Goal: Transaction & Acquisition: Book appointment/travel/reservation

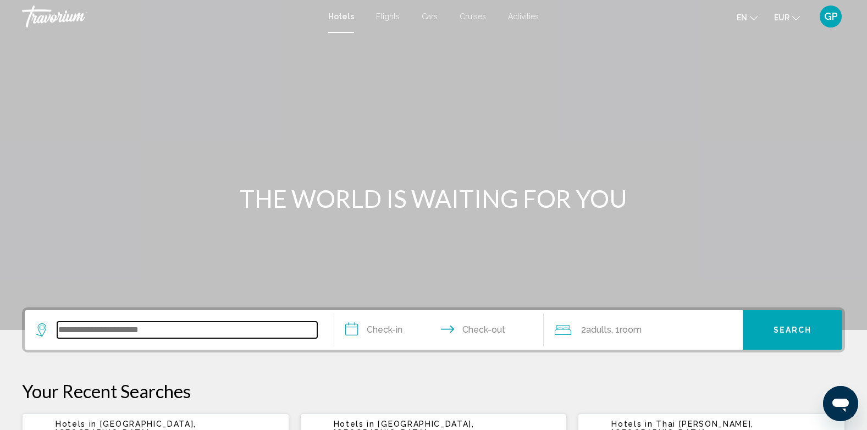
drag, startPoint x: 113, startPoint y: 328, endPoint x: 107, endPoint y: 329, distance: 5.5
click at [113, 328] on input "Search widget" at bounding box center [187, 330] width 260 height 17
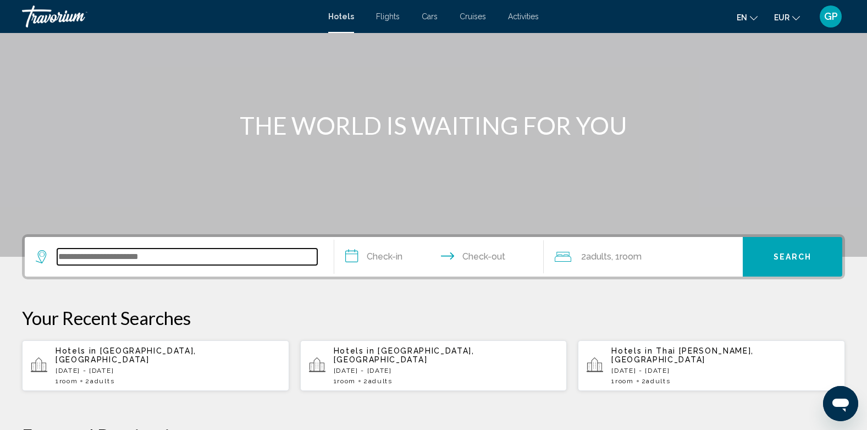
scroll to position [272, 0]
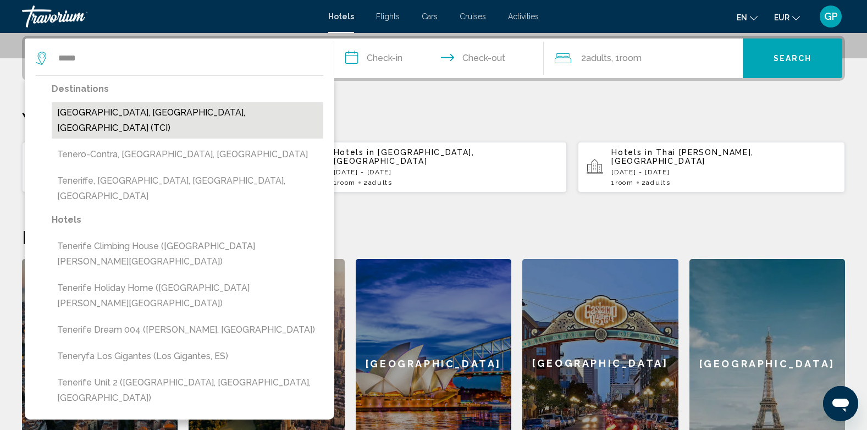
click at [130, 116] on button "Tenerife, Canary Islands, Spain (TCI)" at bounding box center [188, 120] width 272 height 36
type input "**********"
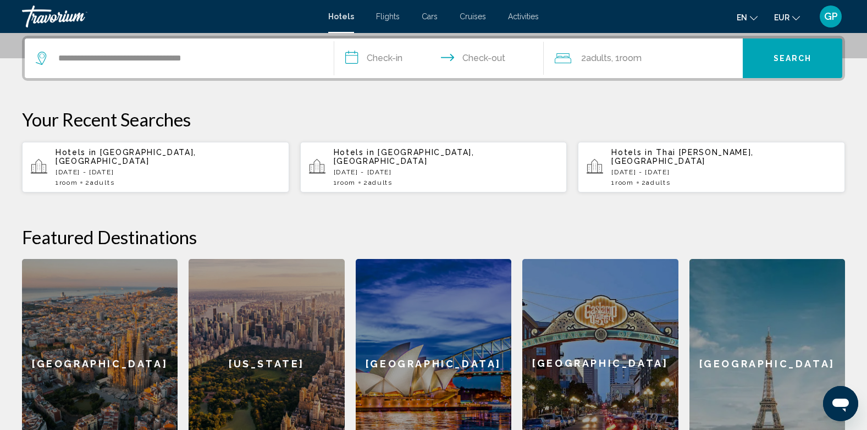
click at [383, 61] on input "**********" at bounding box center [441, 60] width 215 height 43
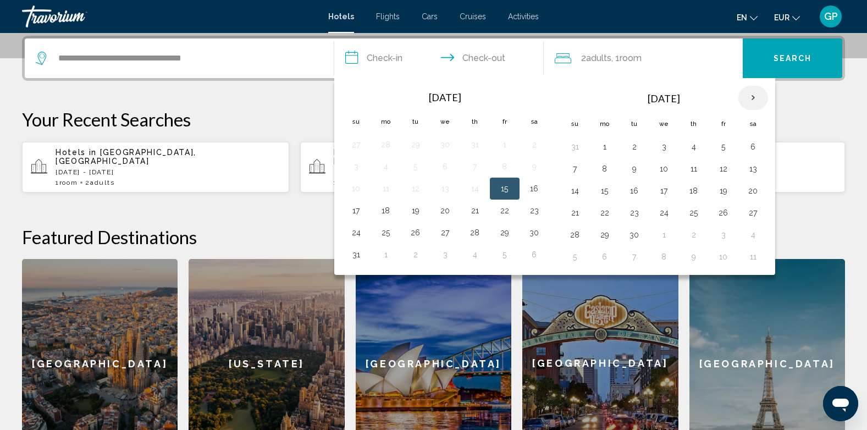
click at [751, 98] on th "Next month" at bounding box center [754, 98] width 30 height 24
click at [635, 213] on button "21" at bounding box center [635, 212] width 18 height 15
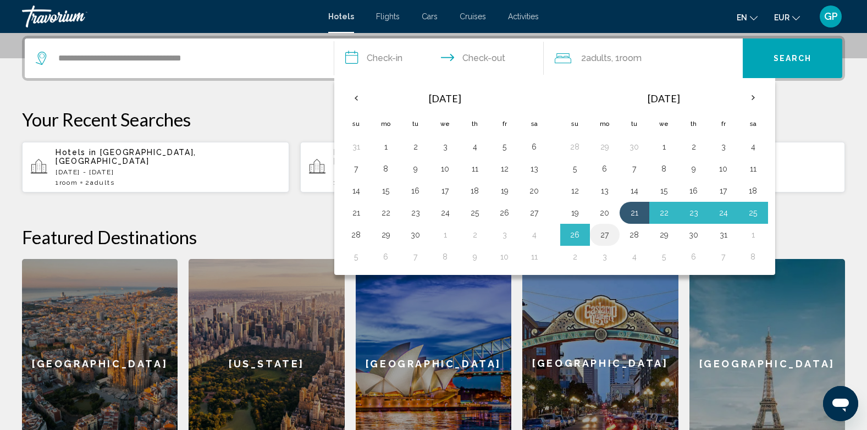
click at [604, 232] on button "27" at bounding box center [605, 234] width 18 height 15
type input "**********"
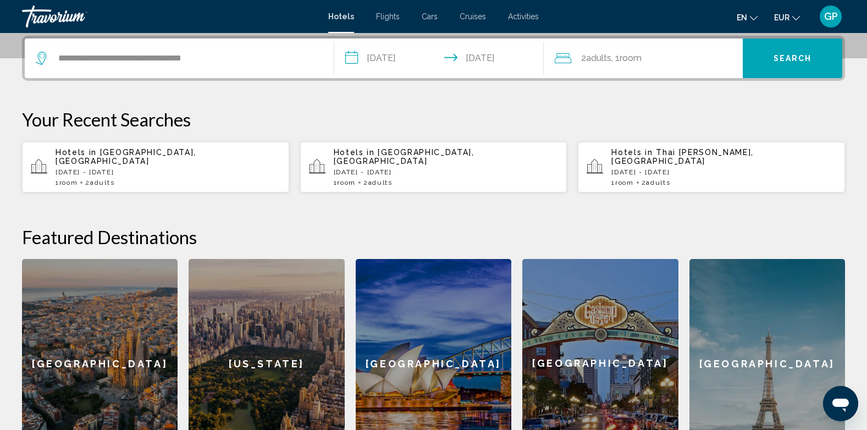
click at [630, 58] on span "Room" at bounding box center [631, 58] width 22 height 10
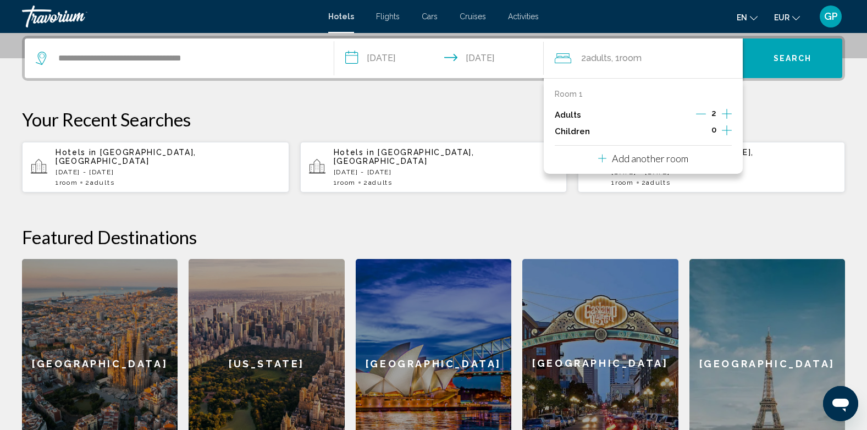
click at [725, 131] on icon "Increment children" at bounding box center [727, 130] width 10 height 13
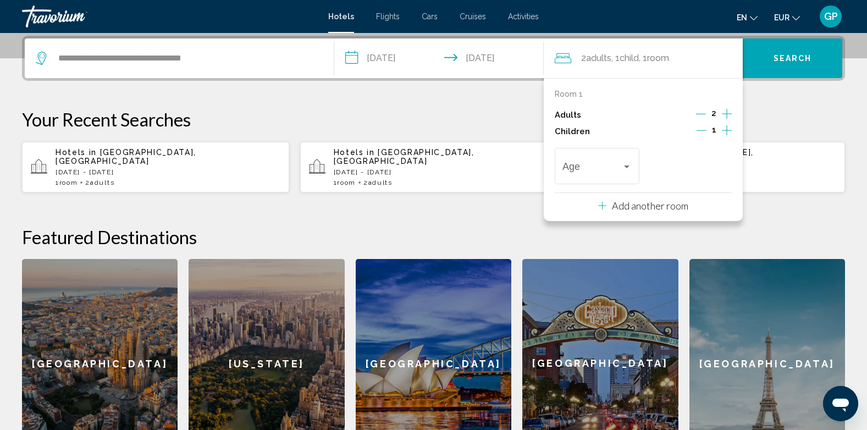
click at [725, 131] on icon "Increment children" at bounding box center [727, 130] width 10 height 13
click at [622, 168] on div "Travelers: 2 adults, 2 children" at bounding box center [627, 166] width 10 height 9
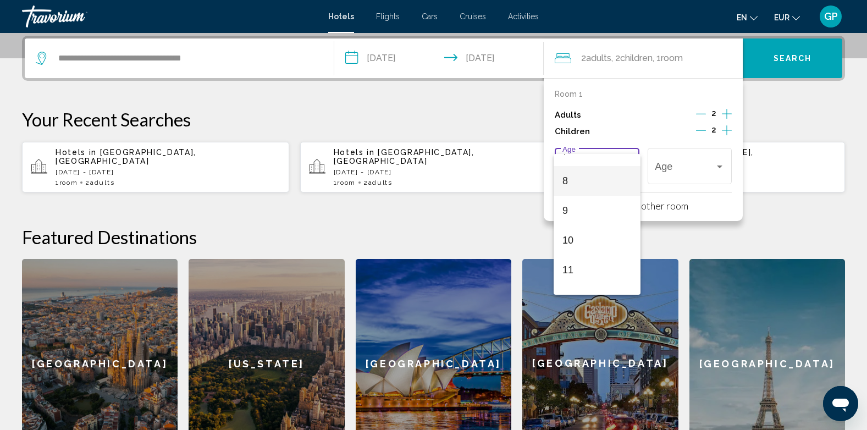
scroll to position [220, 0]
click at [580, 241] on span "10" at bounding box center [597, 246] width 69 height 30
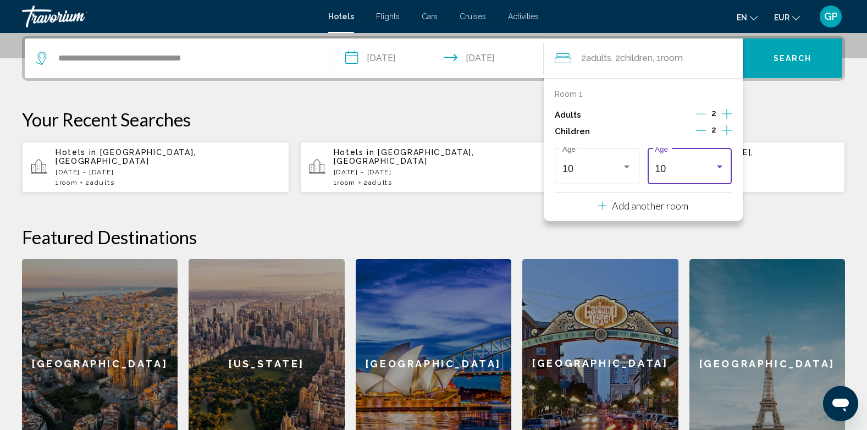
click at [776, 55] on span "Search" at bounding box center [793, 58] width 39 height 9
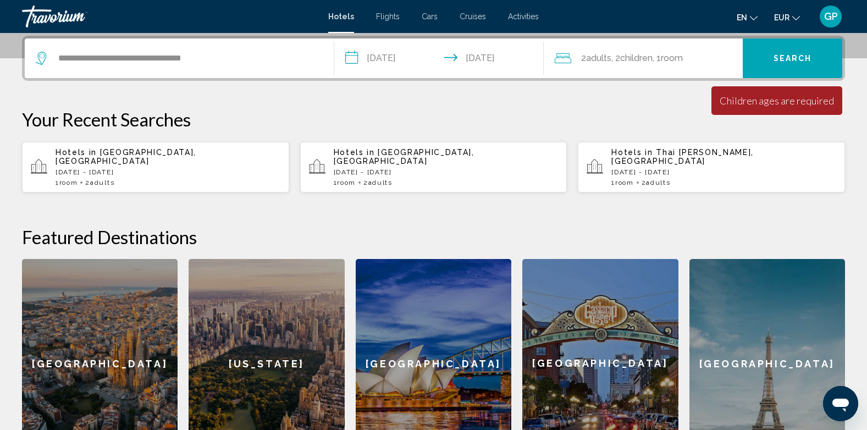
click at [645, 57] on span "Children" at bounding box center [636, 58] width 32 height 10
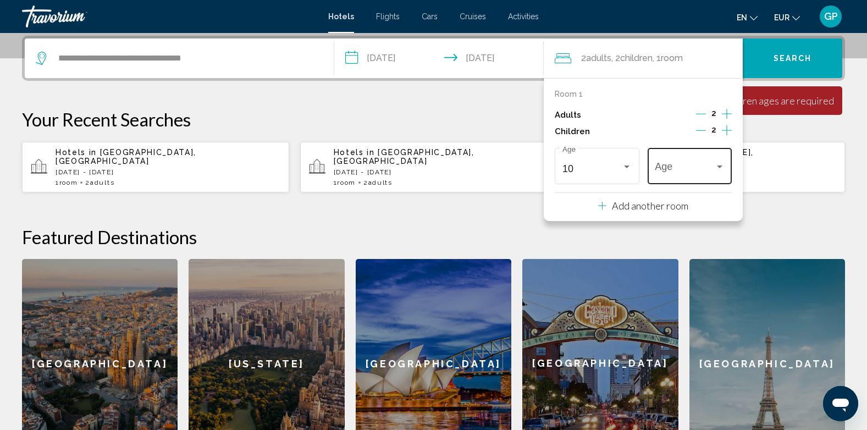
click at [689, 162] on div "Age" at bounding box center [689, 164] width 69 height 39
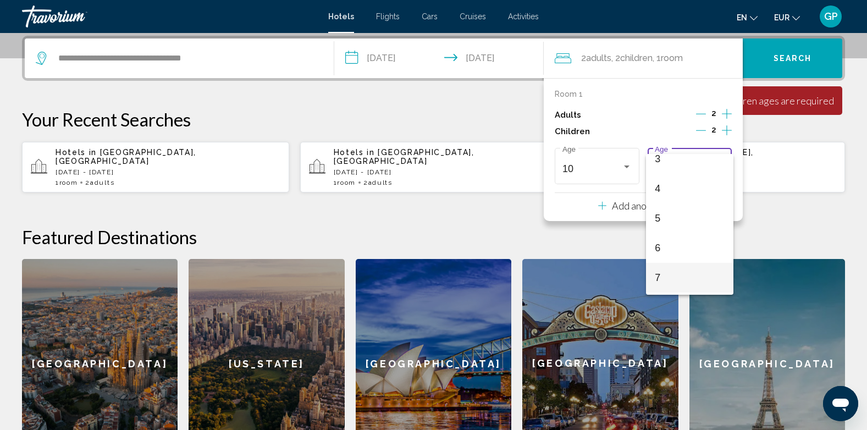
scroll to position [110, 0]
click at [668, 270] on span "7" at bounding box center [689, 267] width 69 height 30
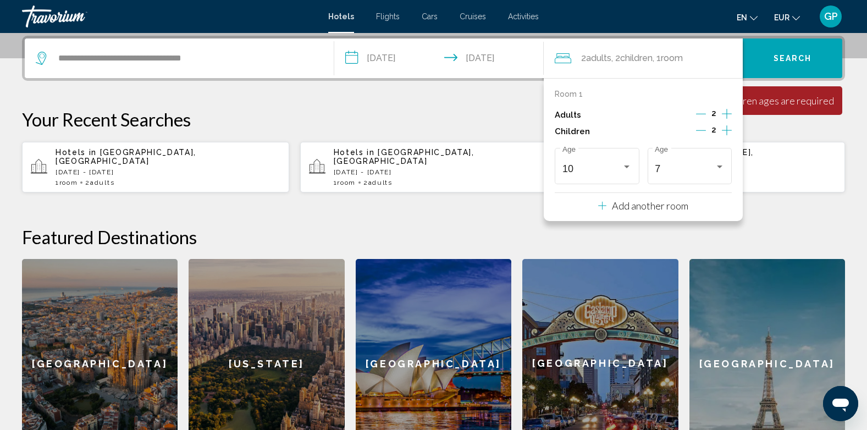
click at [806, 61] on span "Search" at bounding box center [793, 58] width 39 height 9
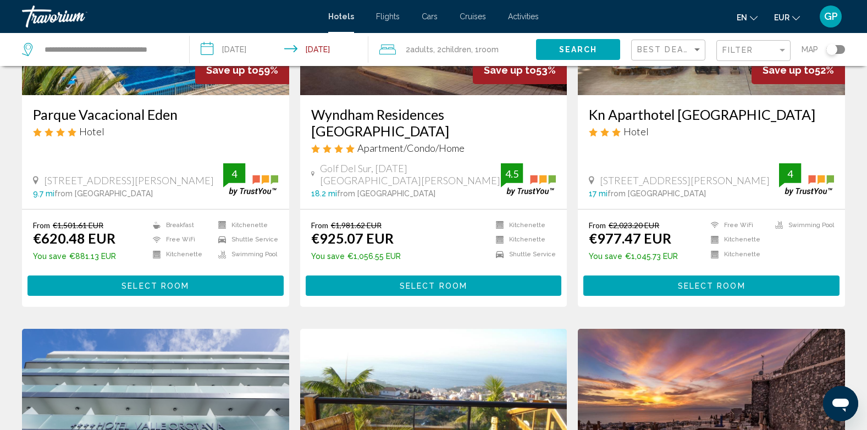
scroll to position [220, 0]
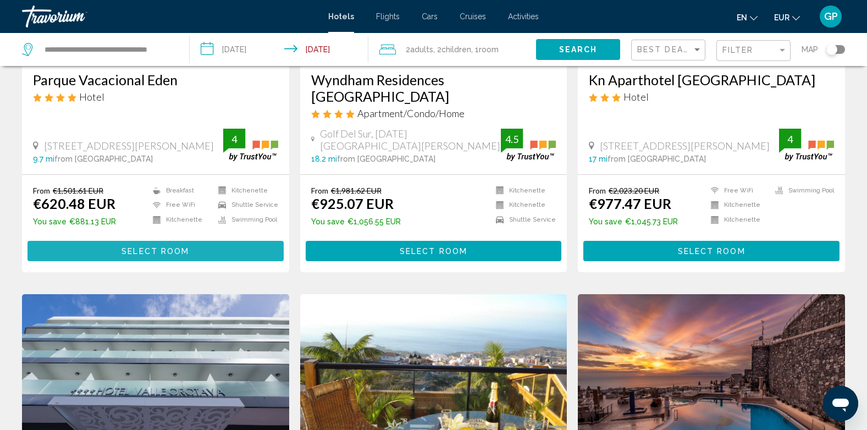
click at [149, 249] on span "Select Room" at bounding box center [156, 251] width 68 height 9
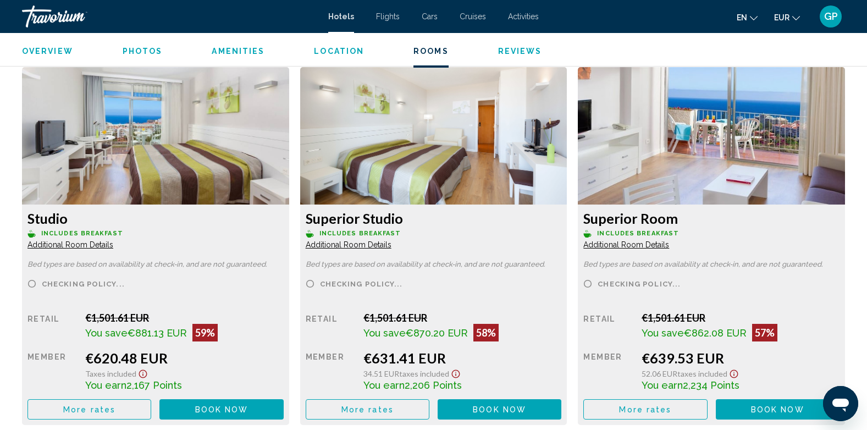
scroll to position [1485, 0]
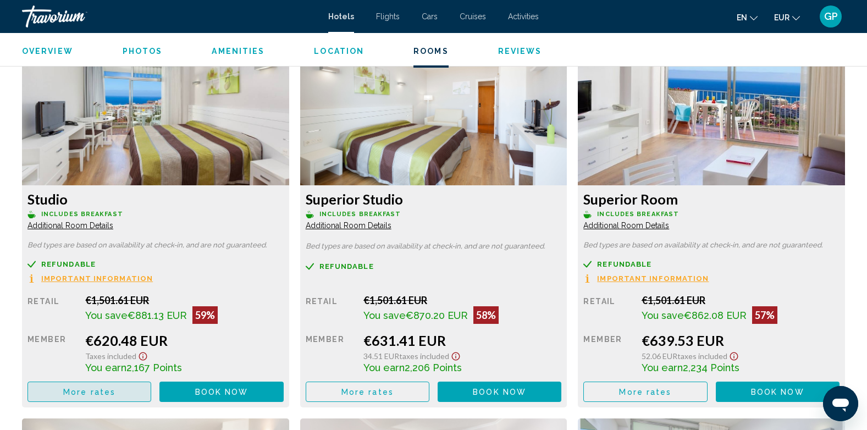
click at [92, 395] on span "More rates" at bounding box center [89, 392] width 52 height 9
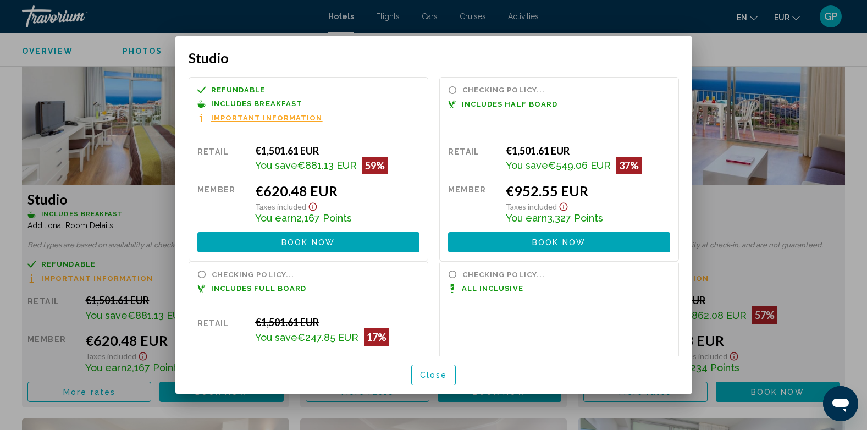
scroll to position [0, 0]
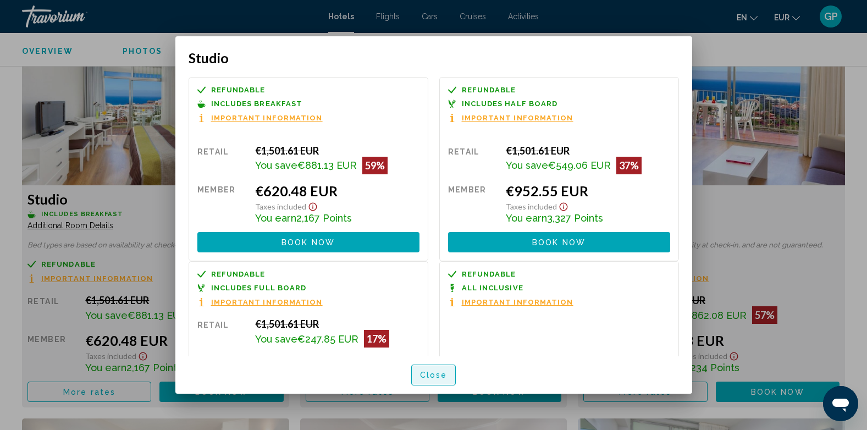
click at [428, 375] on span "Close" at bounding box center [434, 375] width 28 height 9
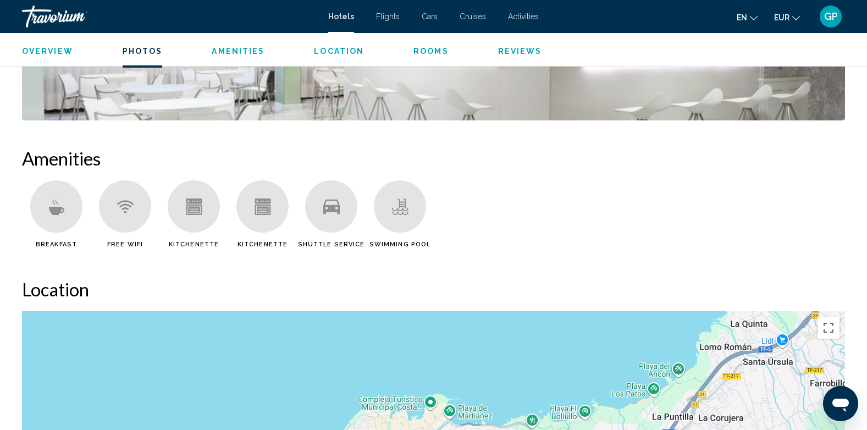
scroll to position [770, 0]
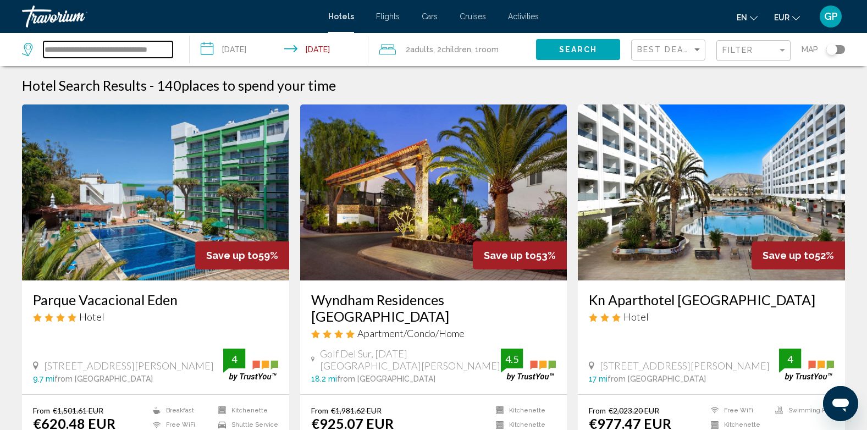
drag, startPoint x: 45, startPoint y: 47, endPoint x: 172, endPoint y: 47, distance: 126.5
click at [172, 47] on input "**********" at bounding box center [107, 49] width 129 height 17
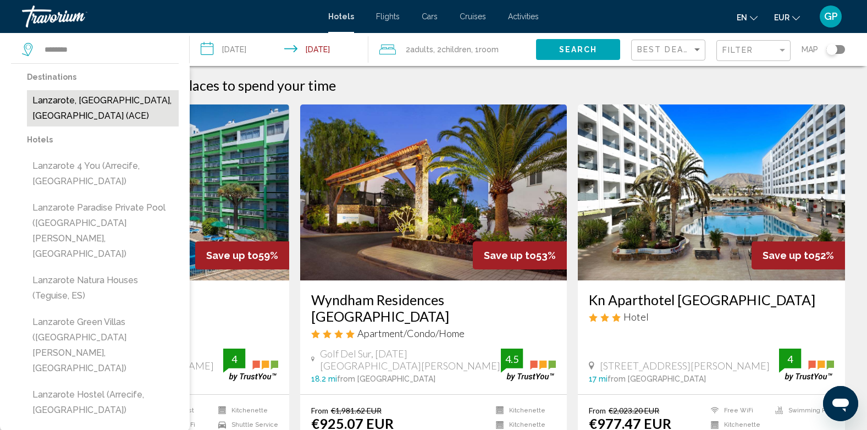
click at [122, 100] on button "Lanzarote, [GEOGRAPHIC_DATA], [GEOGRAPHIC_DATA] (ACE)" at bounding box center [103, 108] width 152 height 36
type input "**********"
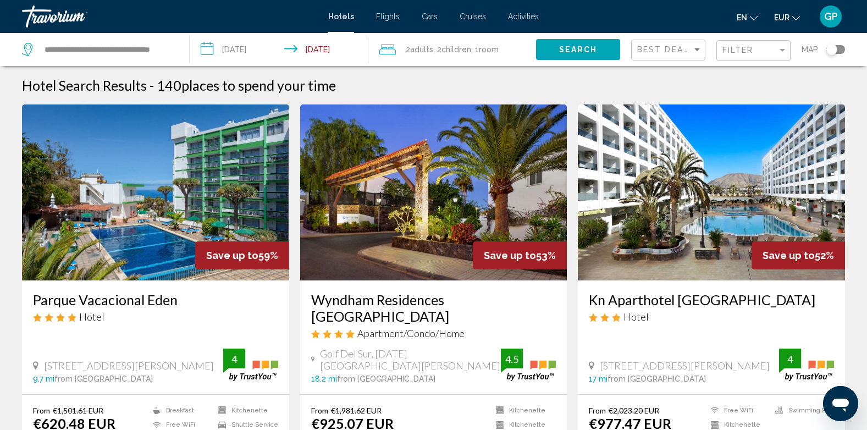
click at [584, 50] on span "Search" at bounding box center [578, 50] width 39 height 9
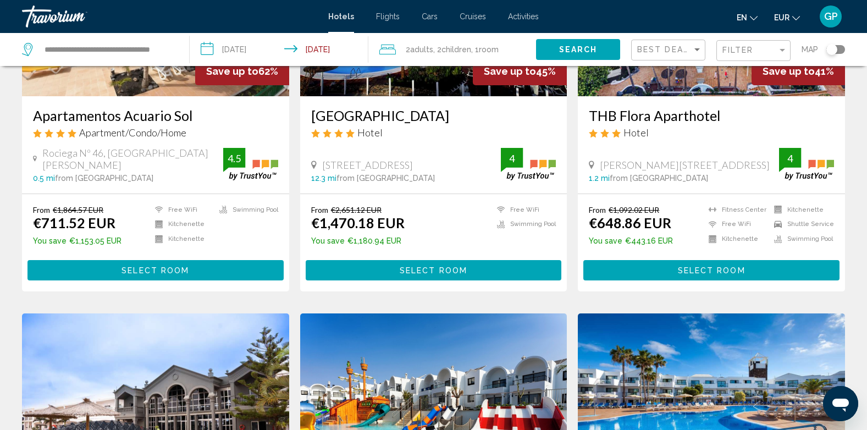
scroll to position [220, 0]
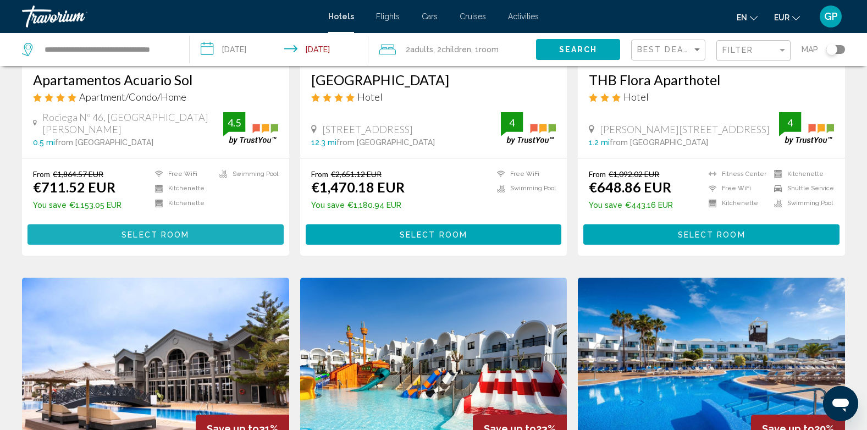
click at [140, 240] on button "Select Room" at bounding box center [156, 234] width 256 height 20
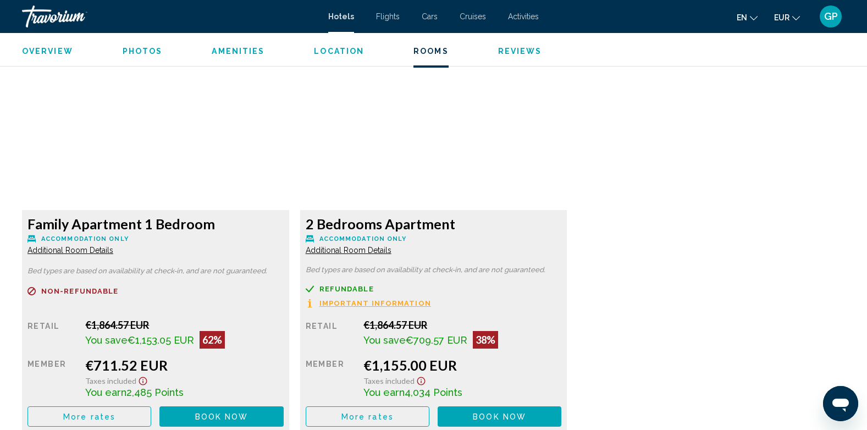
scroll to position [1540, 0]
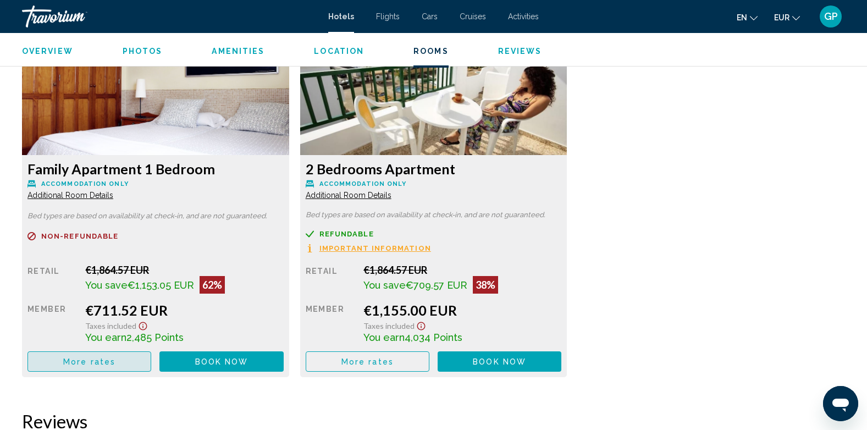
click at [112, 358] on span "More rates" at bounding box center [89, 362] width 52 height 9
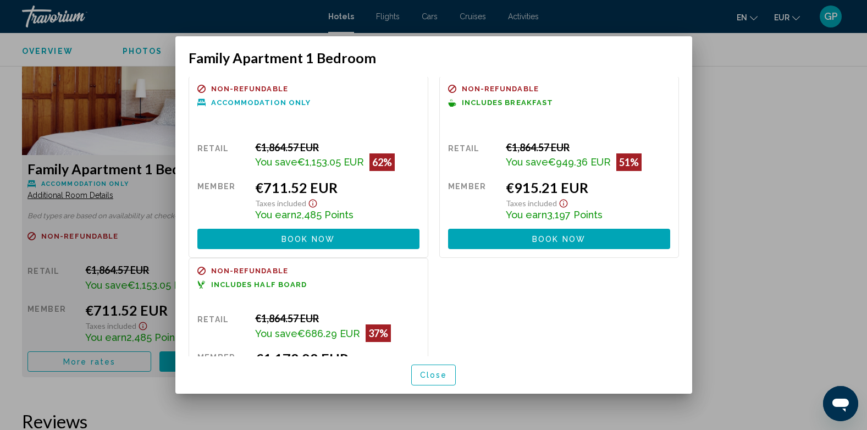
scroll to position [0, 0]
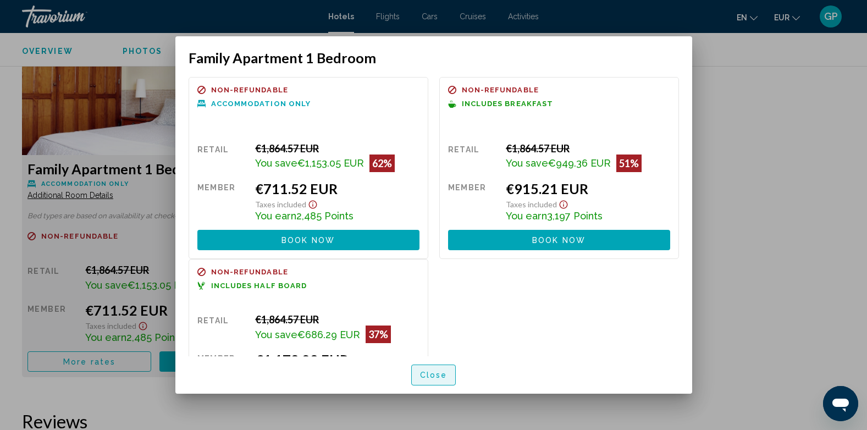
click at [445, 379] on span "Close" at bounding box center [434, 375] width 28 height 9
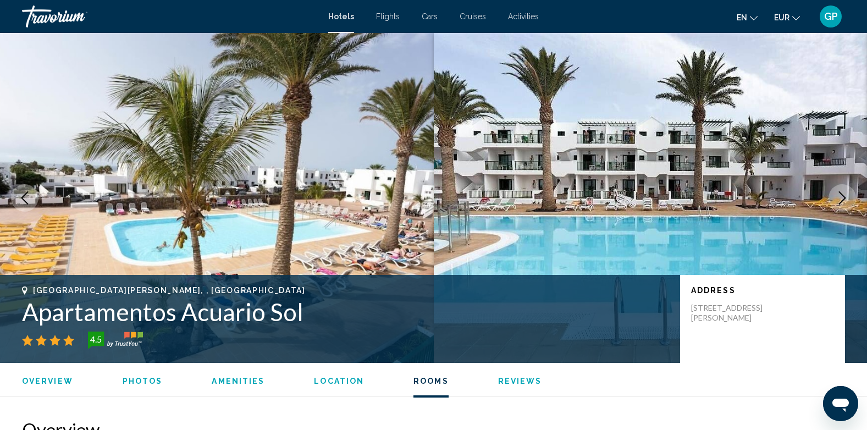
scroll to position [1540, 0]
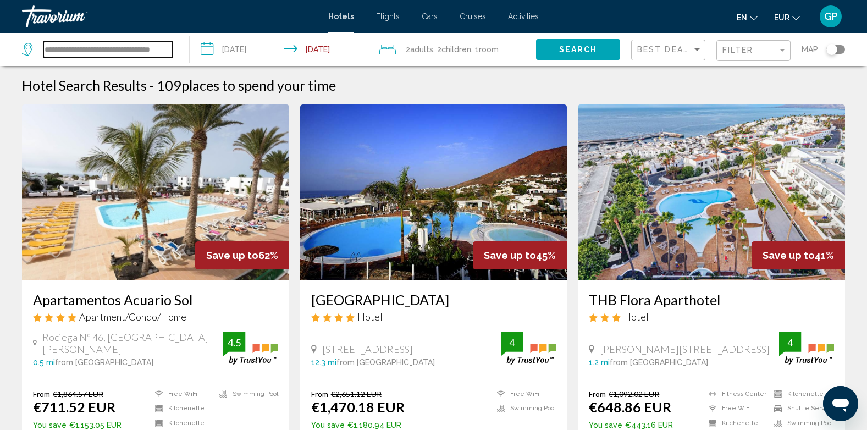
scroll to position [0, 9]
drag, startPoint x: 45, startPoint y: 48, endPoint x: 174, endPoint y: 48, distance: 128.7
click at [174, 48] on div "**********" at bounding box center [100, 49] width 156 height 33
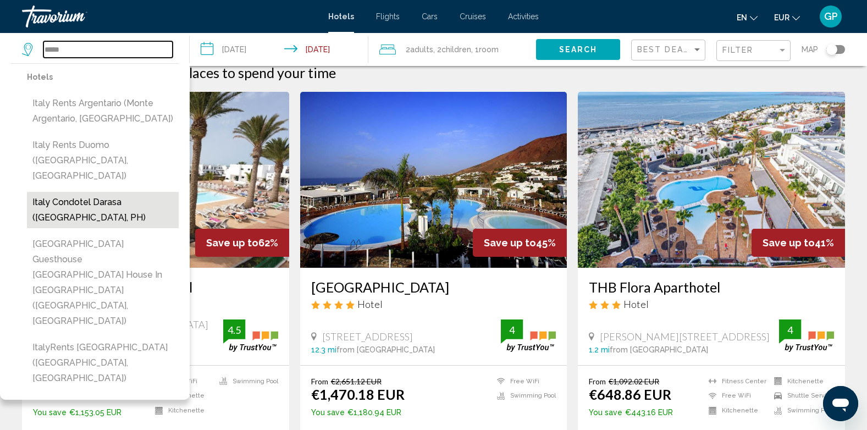
scroll to position [0, 0]
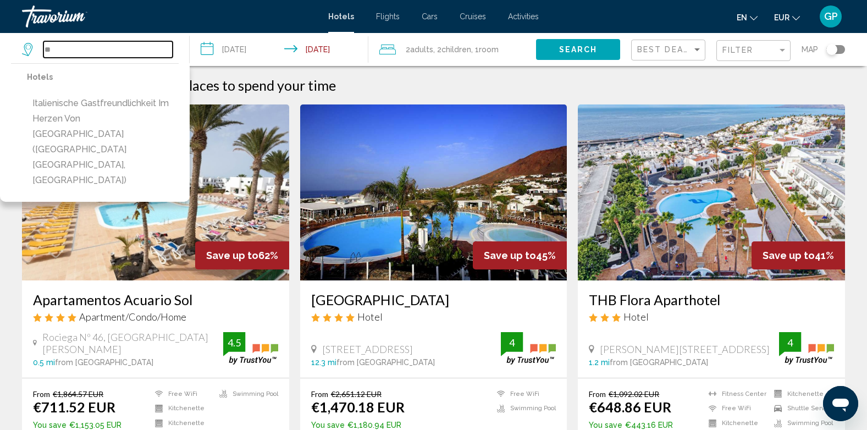
type input "*"
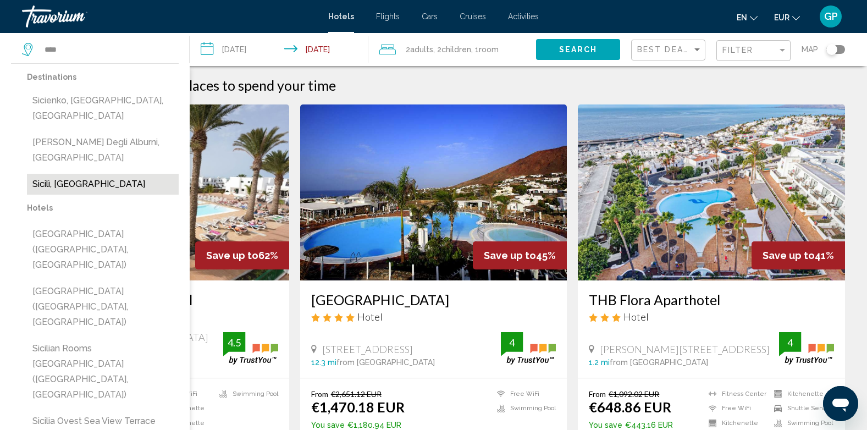
click at [65, 174] on button "Sicilì, [GEOGRAPHIC_DATA]" at bounding box center [103, 184] width 152 height 21
type input "**********"
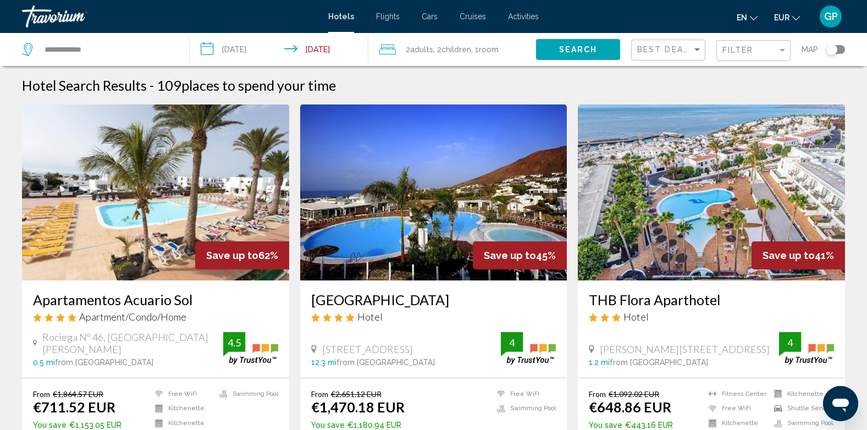
click at [243, 50] on input "**********" at bounding box center [281, 51] width 183 height 36
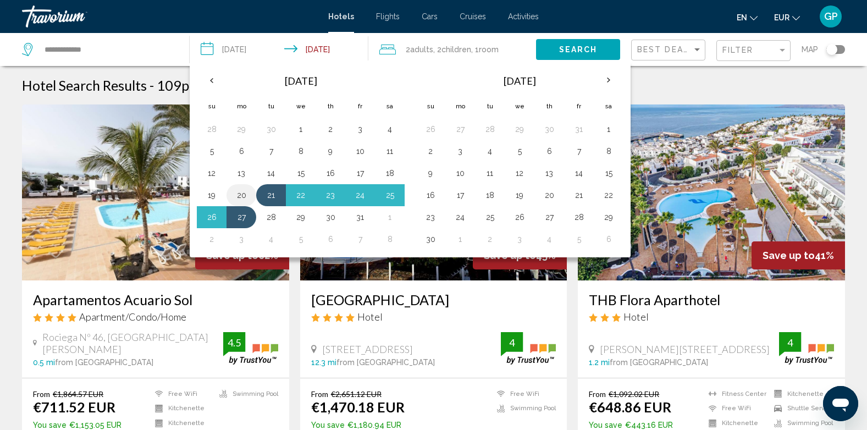
click at [243, 194] on button "20" at bounding box center [242, 195] width 18 height 15
click at [395, 196] on button "25" at bounding box center [390, 195] width 18 height 15
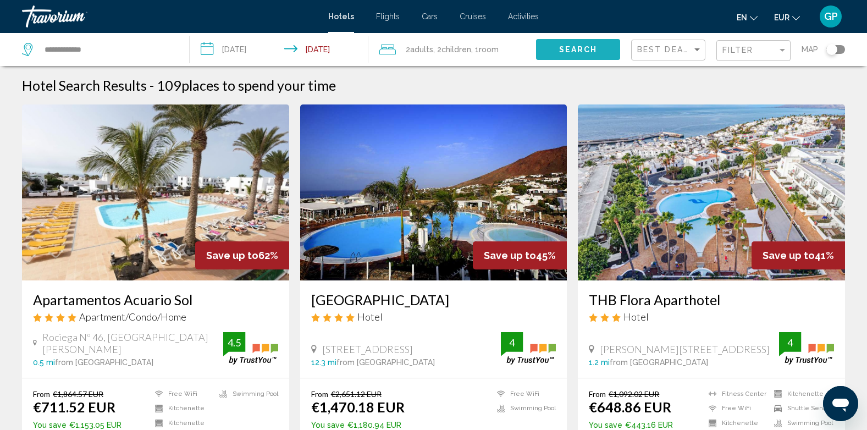
click at [594, 53] on span "Search" at bounding box center [578, 50] width 39 height 9
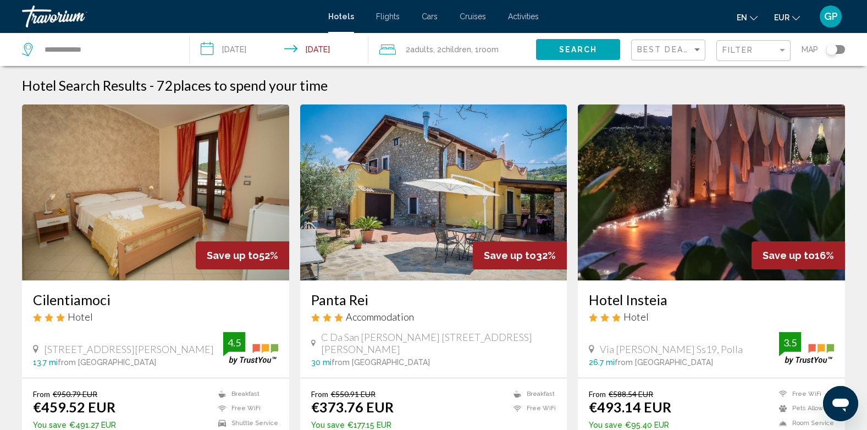
click at [249, 49] on input "**********" at bounding box center [281, 51] width 183 height 36
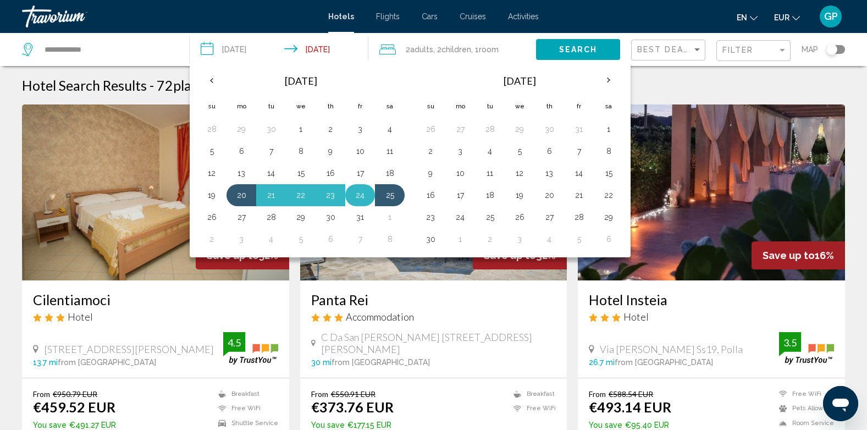
click at [361, 195] on button "24" at bounding box center [360, 195] width 18 height 15
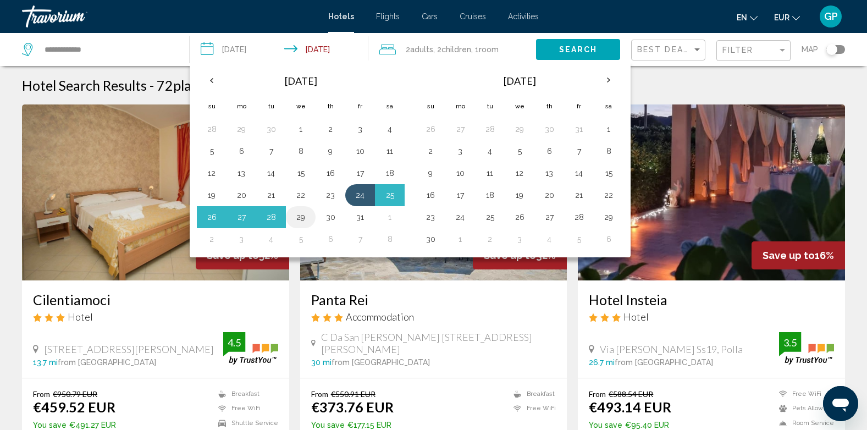
click at [300, 219] on button "29" at bounding box center [301, 217] width 18 height 15
type input "**********"
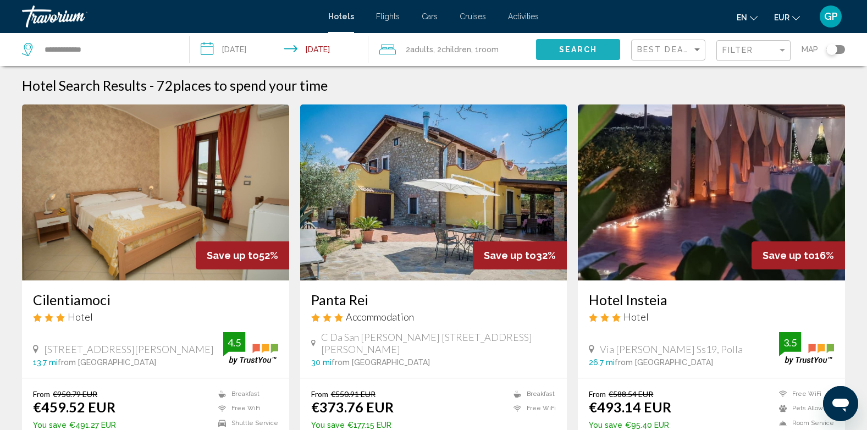
click at [596, 54] on button "Search" at bounding box center [578, 49] width 84 height 20
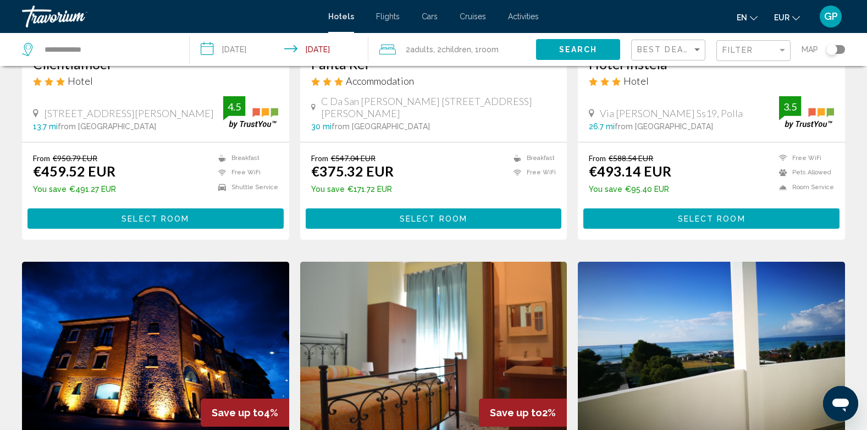
scroll to position [275, 0]
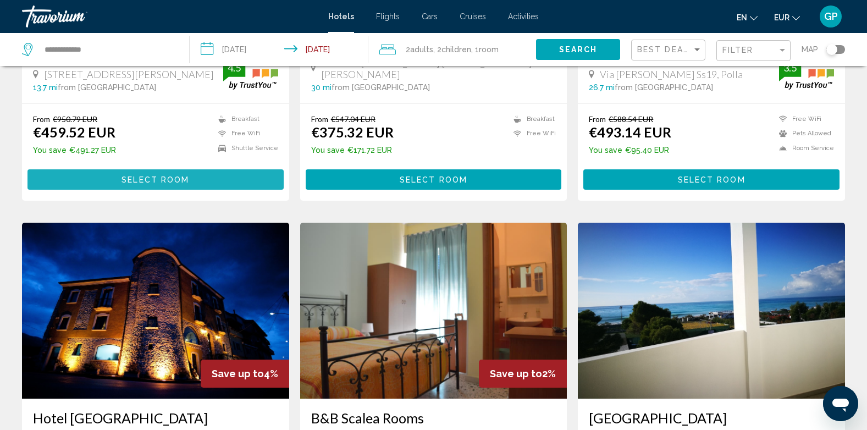
click at [186, 182] on span "Select Room" at bounding box center [156, 179] width 68 height 9
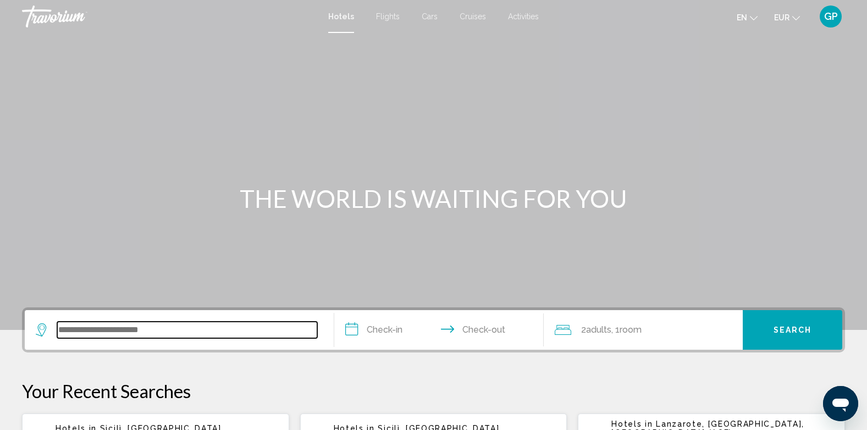
click at [109, 332] on input "Search widget" at bounding box center [187, 330] width 260 height 17
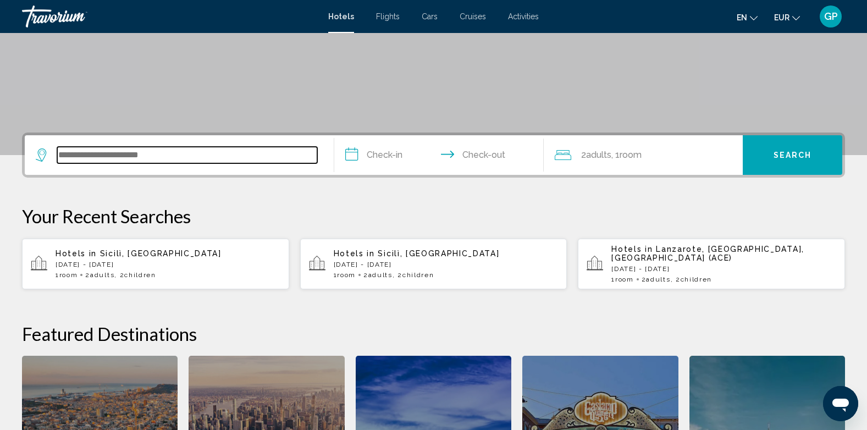
scroll to position [272, 0]
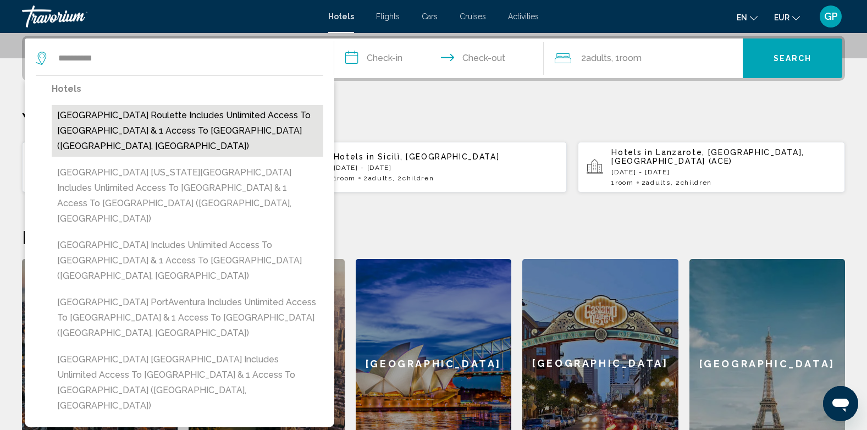
click at [117, 119] on button "[GEOGRAPHIC_DATA] Roulette Includes unlimited access to [GEOGRAPHIC_DATA] & 1 a…" at bounding box center [188, 131] width 272 height 52
type input "**********"
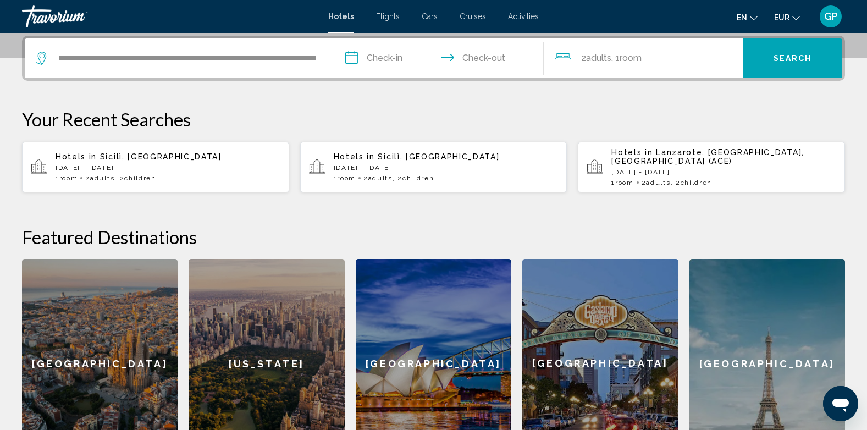
click at [380, 54] on input "**********" at bounding box center [441, 60] width 215 height 43
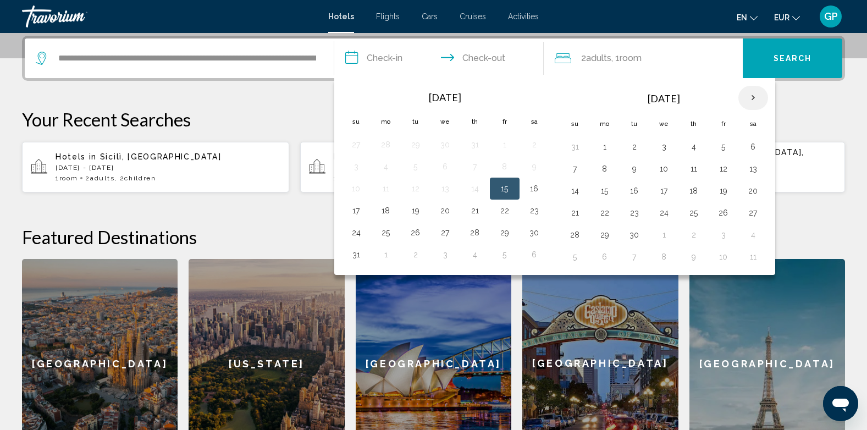
click at [756, 98] on th "Next month" at bounding box center [754, 98] width 30 height 24
click at [606, 213] on button "20" at bounding box center [605, 212] width 18 height 15
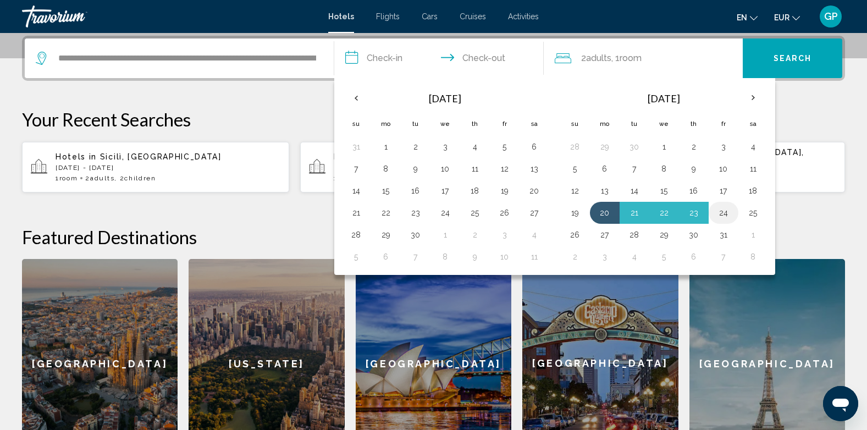
click at [723, 216] on button "24" at bounding box center [724, 212] width 18 height 15
type input "**********"
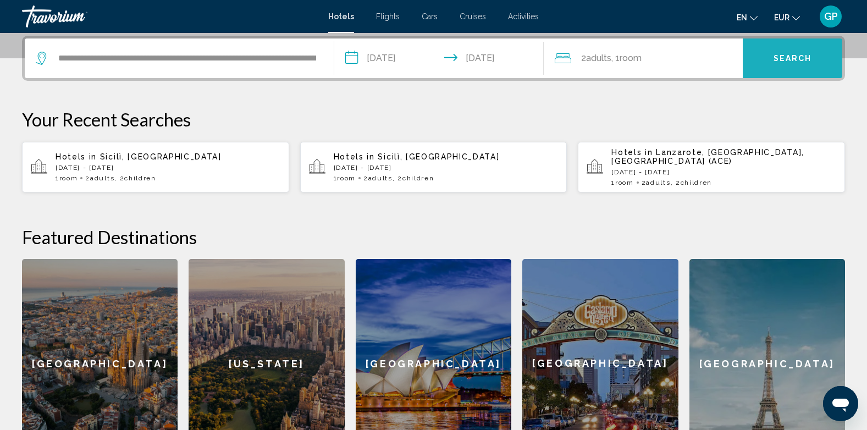
click at [798, 54] on span "Search" at bounding box center [793, 58] width 39 height 9
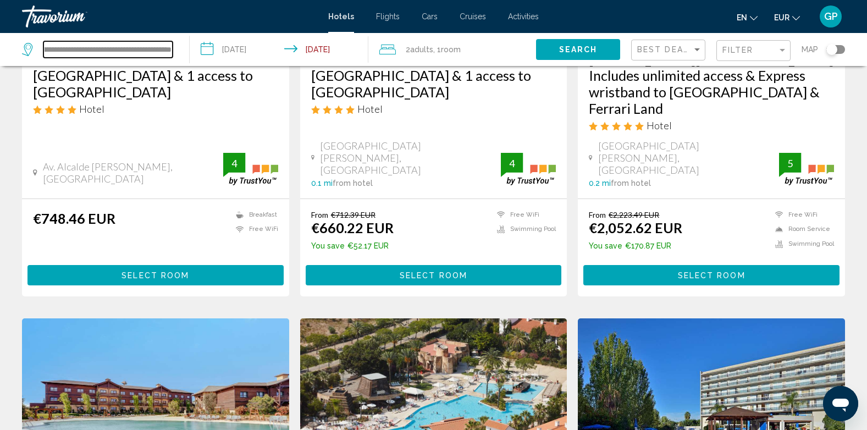
scroll to position [0, 279]
drag, startPoint x: 45, startPoint y: 45, endPoint x: 175, endPoint y: 45, distance: 130.9
click at [175, 45] on div "**********" at bounding box center [100, 49] width 156 height 33
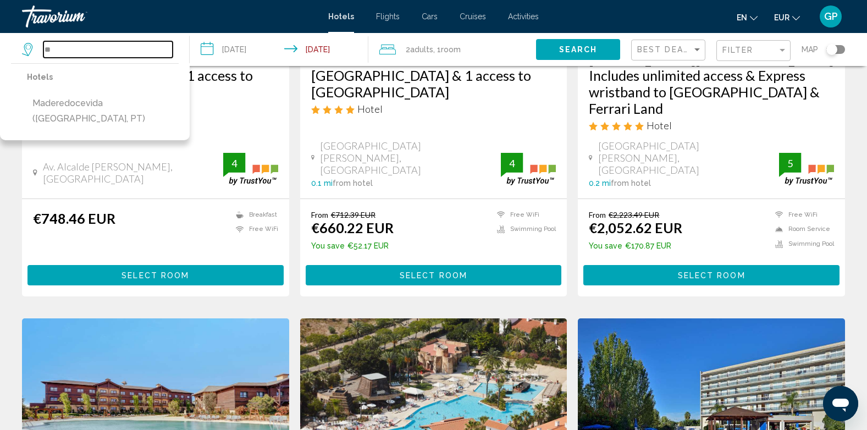
type input "*"
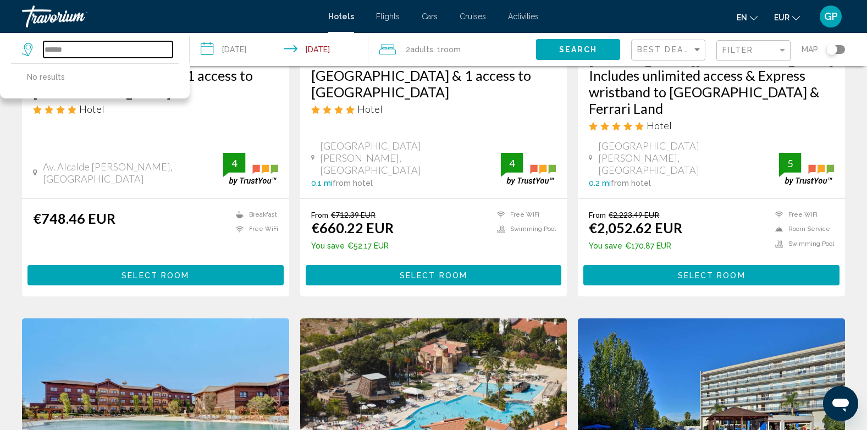
click at [45, 48] on input "******" at bounding box center [107, 49] width 129 height 17
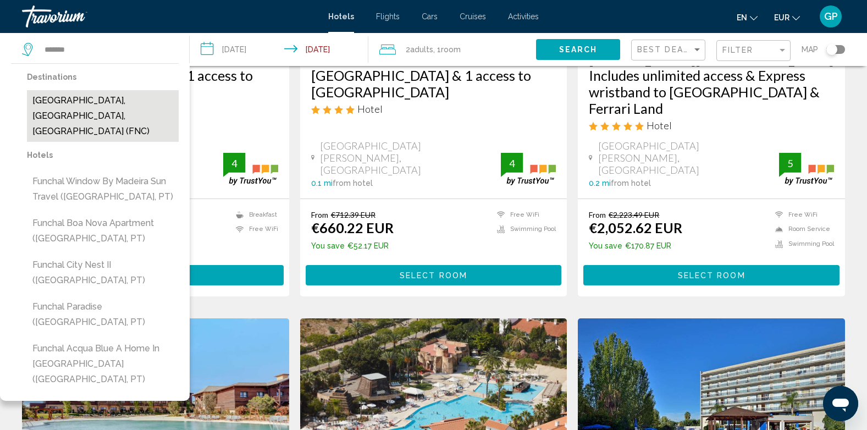
click at [90, 104] on button "[GEOGRAPHIC_DATA], [GEOGRAPHIC_DATA], [GEOGRAPHIC_DATA] (FNC)" at bounding box center [103, 116] width 152 height 52
type input "**********"
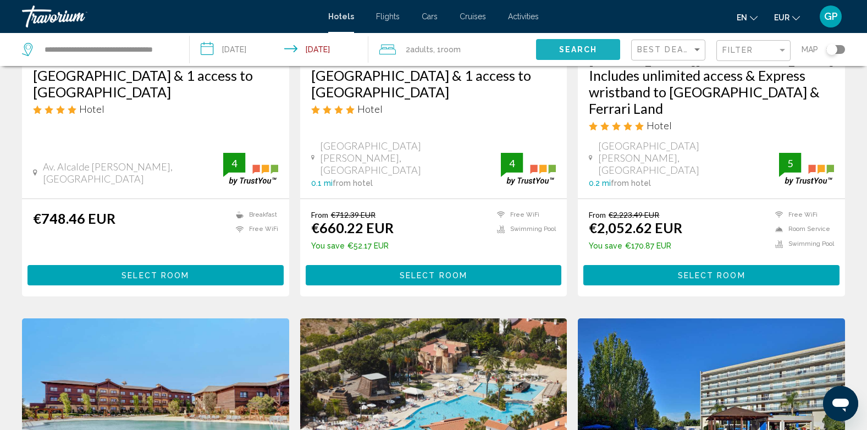
click at [586, 57] on button "Search" at bounding box center [578, 49] width 84 height 20
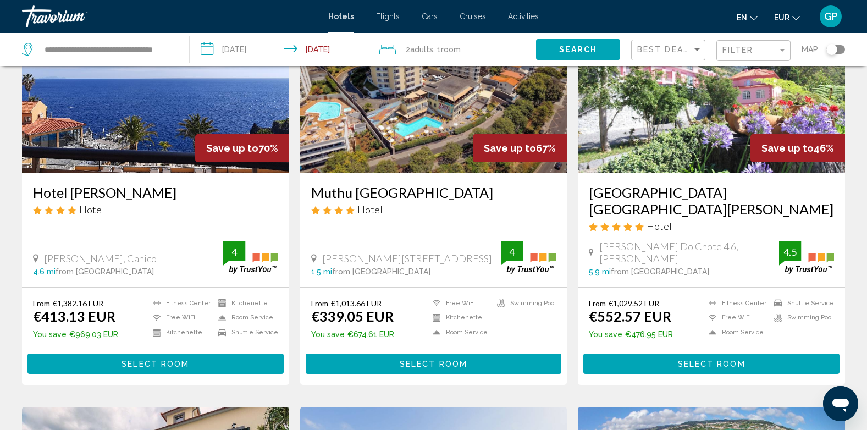
scroll to position [110, 0]
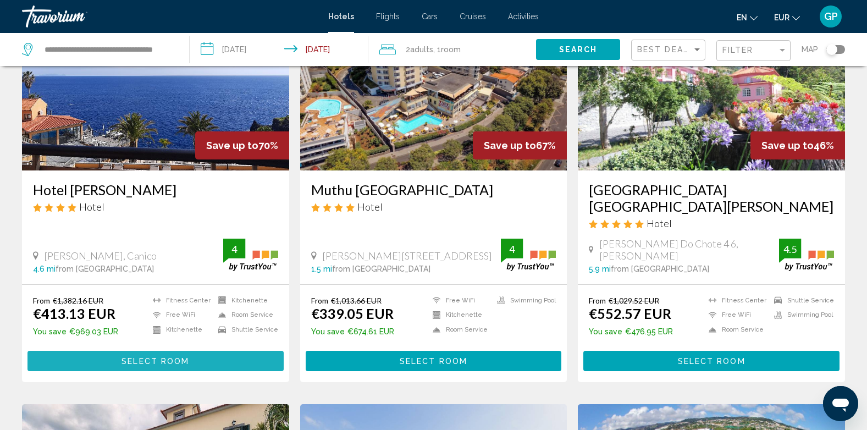
click at [152, 357] on span "Select Room" at bounding box center [156, 361] width 68 height 9
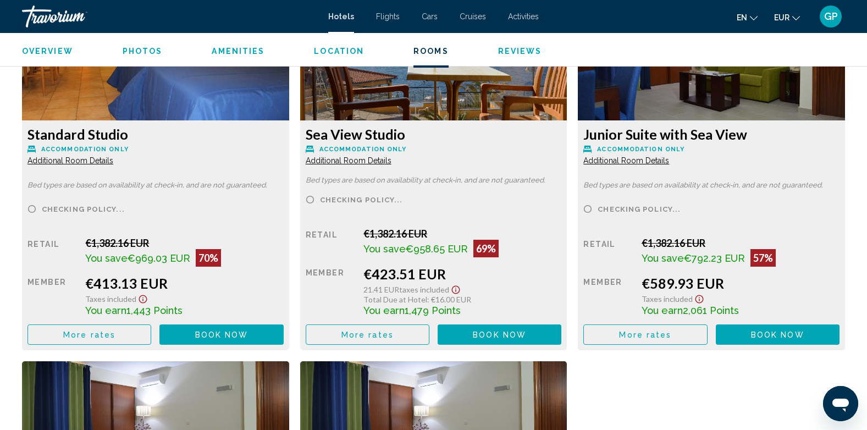
scroll to position [1595, 0]
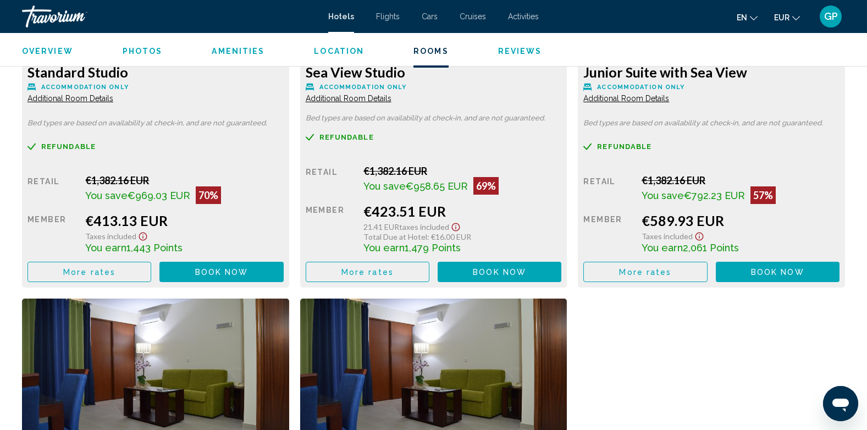
click at [125, 272] on button "More rates" at bounding box center [90, 272] width 124 height 20
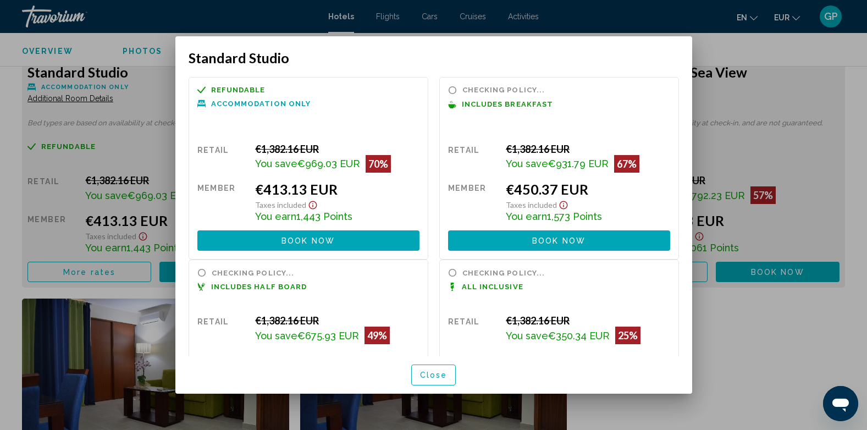
scroll to position [0, 0]
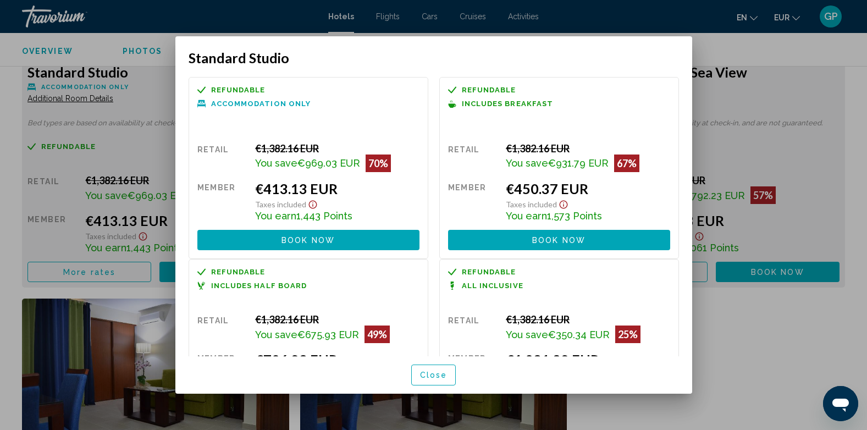
click at [435, 375] on span "Close" at bounding box center [434, 375] width 28 height 9
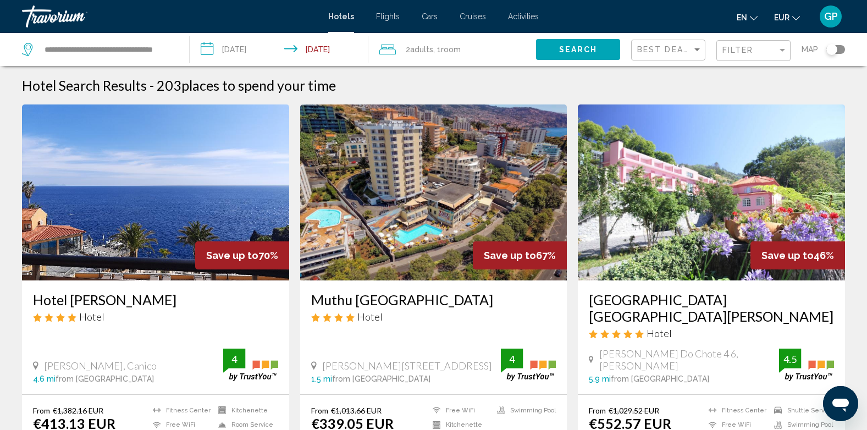
drag, startPoint x: 14, startPoint y: 119, endPoint x: 7, endPoint y: 185, distance: 66.9
drag, startPoint x: 11, startPoint y: 133, endPoint x: 14, endPoint y: 104, distance: 29.3
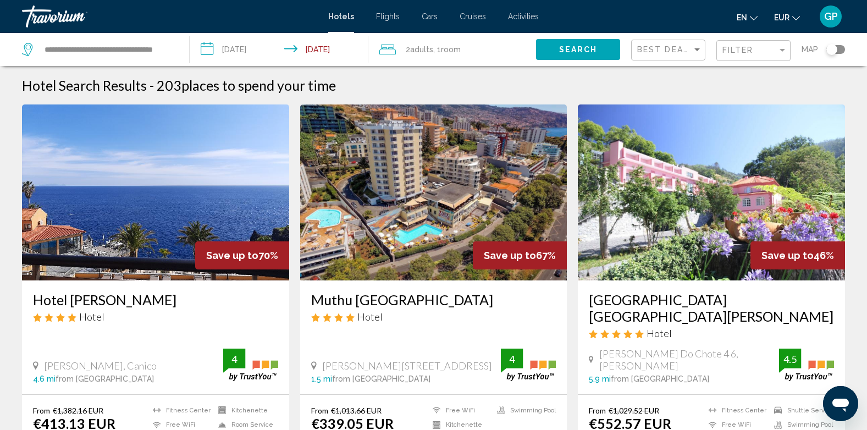
drag, startPoint x: 19, startPoint y: 102, endPoint x: 25, endPoint y: 136, distance: 34.1
drag, startPoint x: 15, startPoint y: 116, endPoint x: 398, endPoint y: 78, distance: 384.7
click at [398, 78] on div "Hotel Search Results - 203 places to spend your time" at bounding box center [433, 85] width 823 height 17
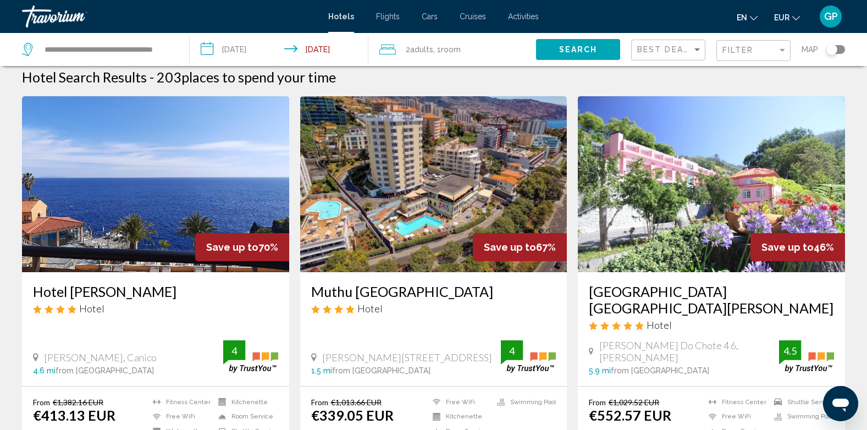
scroll to position [37, 0]
